Goal: Find specific page/section: Find specific page/section

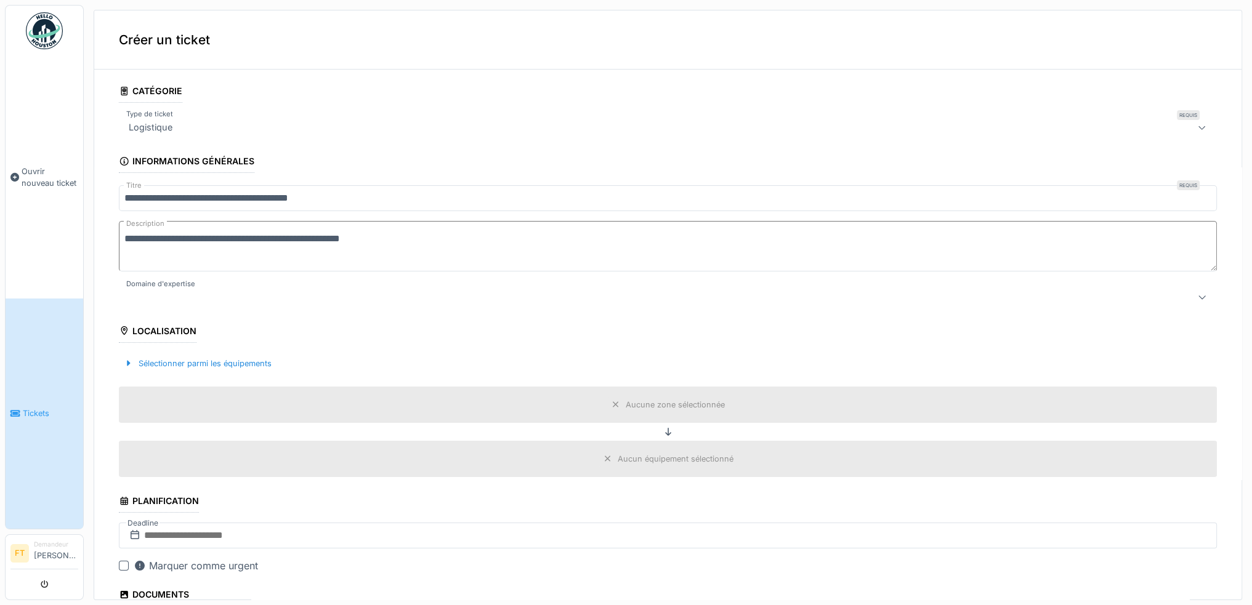
click at [57, 419] on link "Tickets" at bounding box center [45, 414] width 78 height 231
